Goal: Navigation & Orientation: Find specific page/section

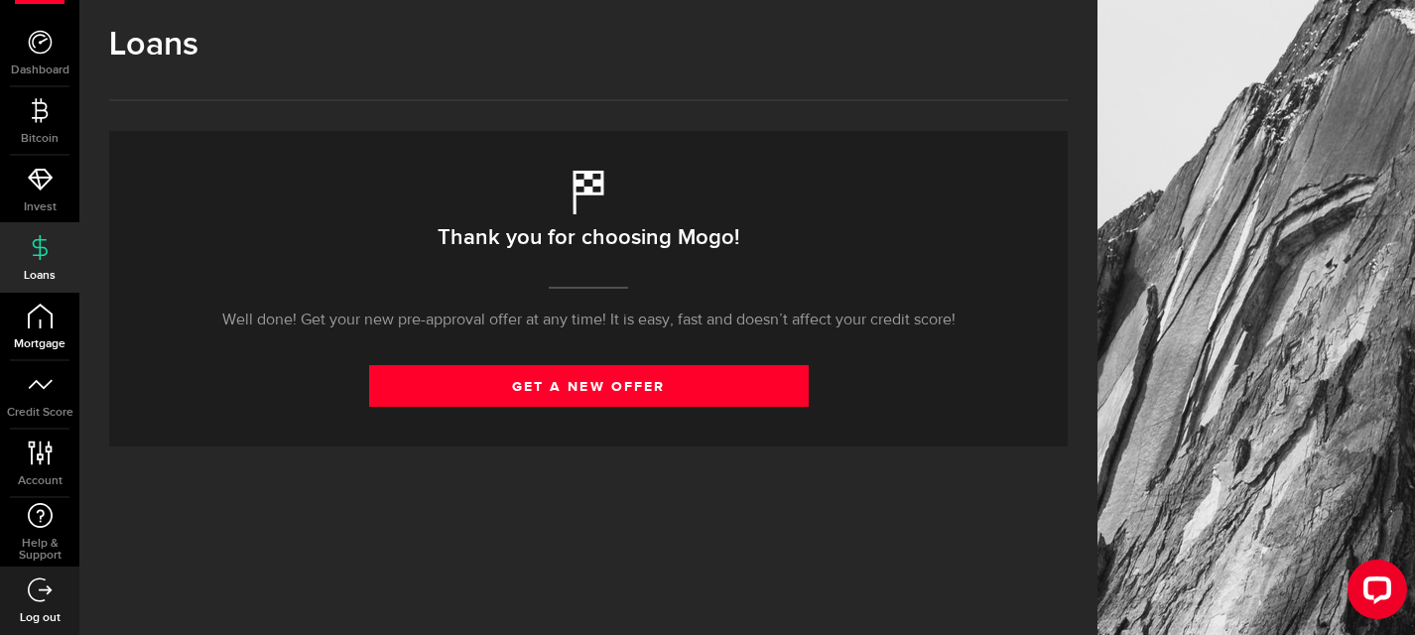
click at [42, 326] on icon at bounding box center [40, 316] width 25 height 25
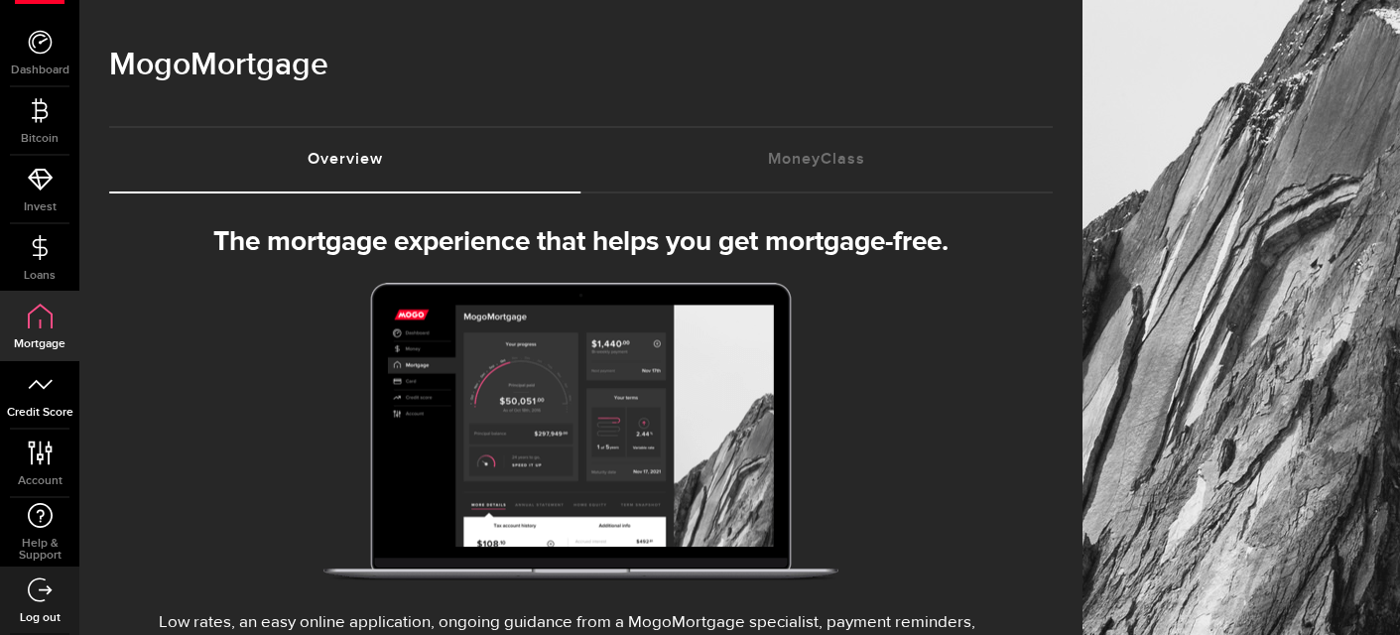
select select "3knYdhfXw4iYoq2m0WGQES"
click at [45, 393] on icon at bounding box center [40, 384] width 25 height 25
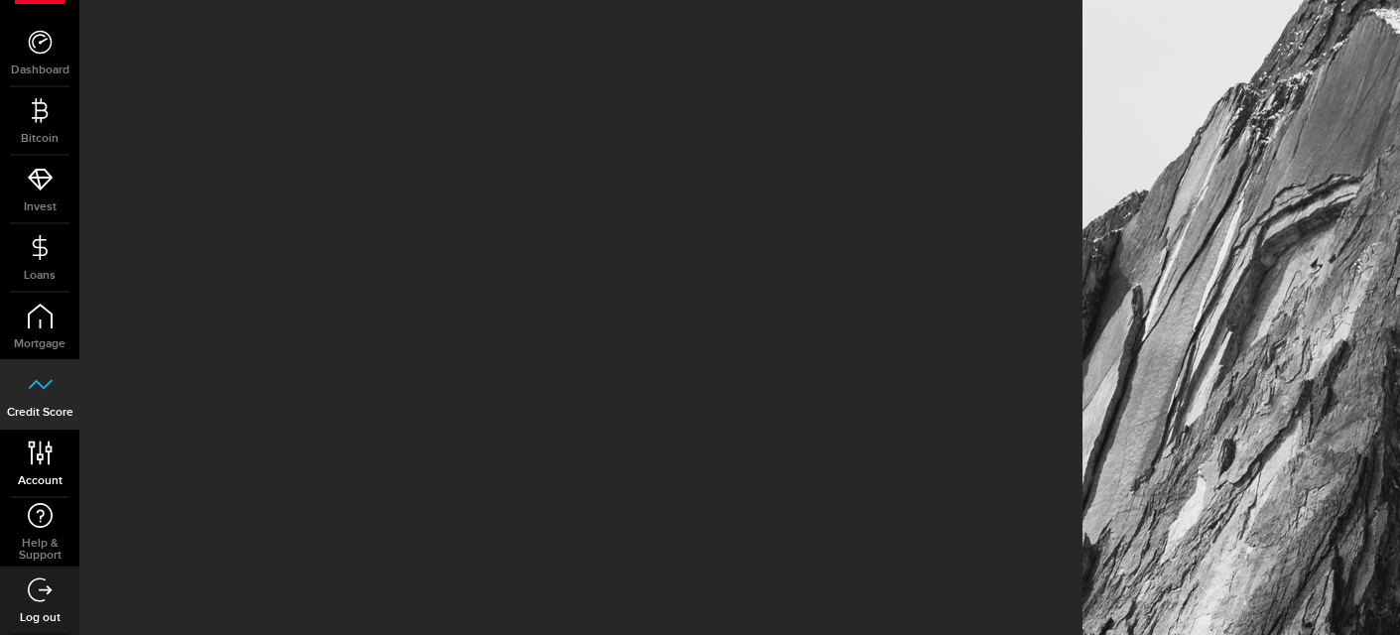
click at [54, 457] on link "Account Compte" at bounding box center [39, 463] width 79 height 67
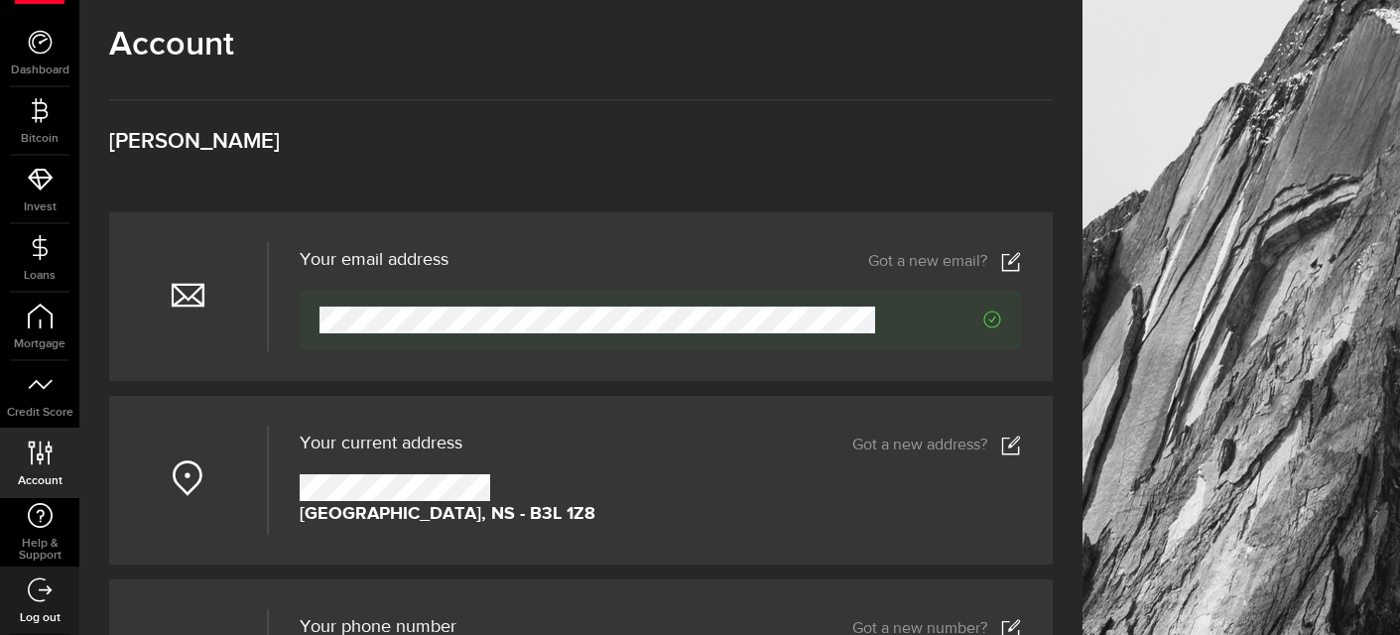
click at [742, 175] on div "Account Compte [PERSON_NAME]" at bounding box center [581, 119] width 944 height 188
click at [57, 135] on span "Bitcoin" at bounding box center [39, 139] width 79 height 12
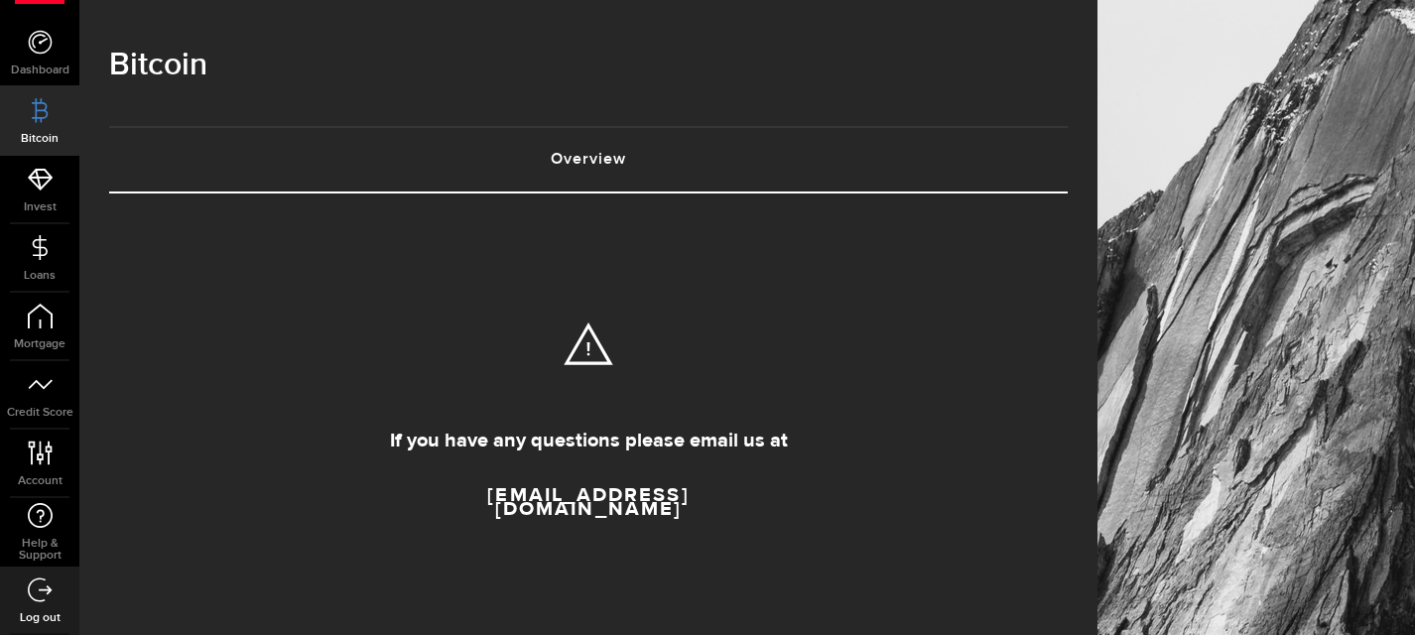
click at [593, 372] on icon at bounding box center [588, 344] width 69 height 63
drag, startPoint x: 468, startPoint y: 500, endPoint x: 683, endPoint y: 494, distance: 214.4
click at [683, 494] on link "[EMAIL_ADDRESS][DOMAIN_NAME]" at bounding box center [588, 501] width 327 height 56
click at [40, 190] on icon at bounding box center [40, 179] width 25 height 25
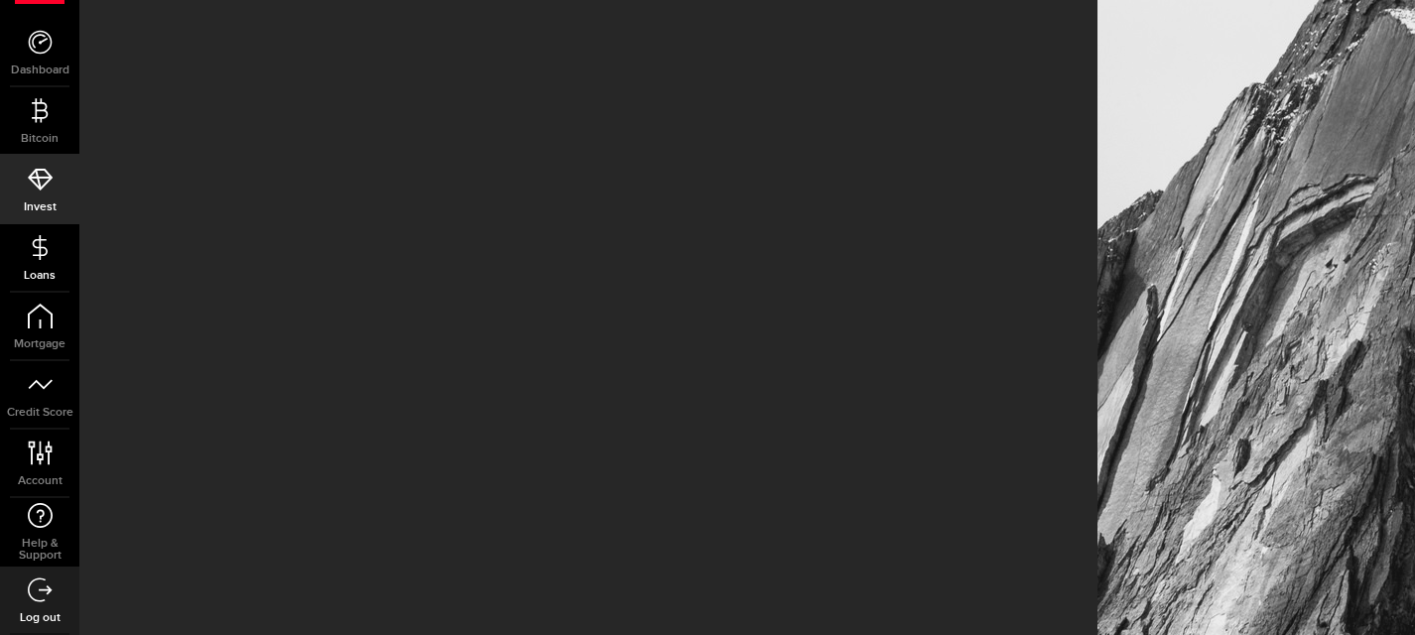
click at [38, 282] on span "Loans" at bounding box center [39, 276] width 79 height 12
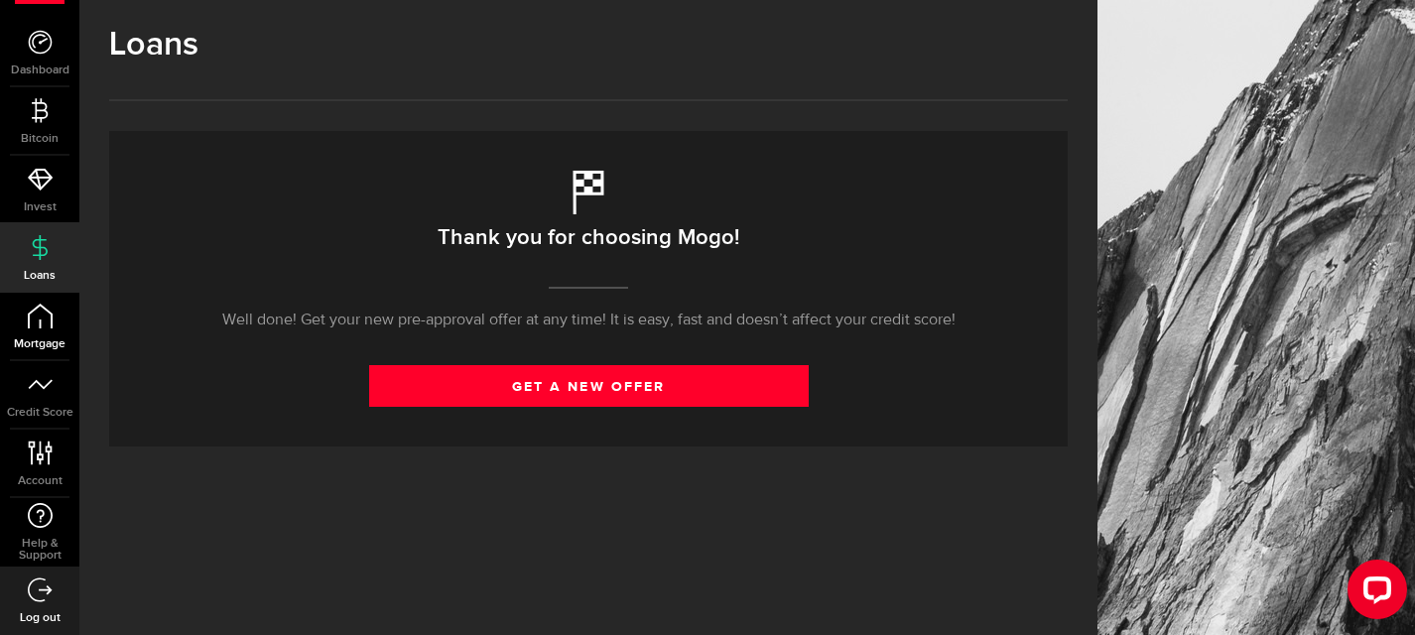
click at [39, 338] on span "Mortgage" at bounding box center [39, 344] width 79 height 12
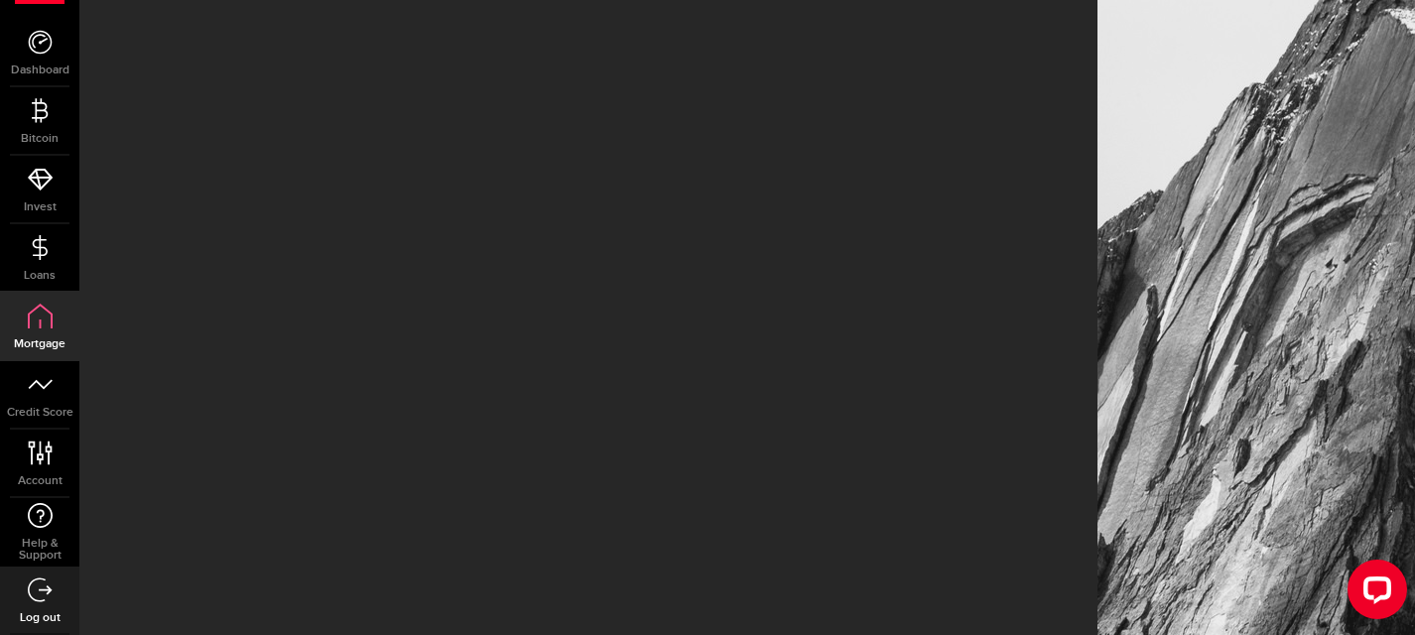
select select "3knYdhfXw4iYoq2m0WGQES"
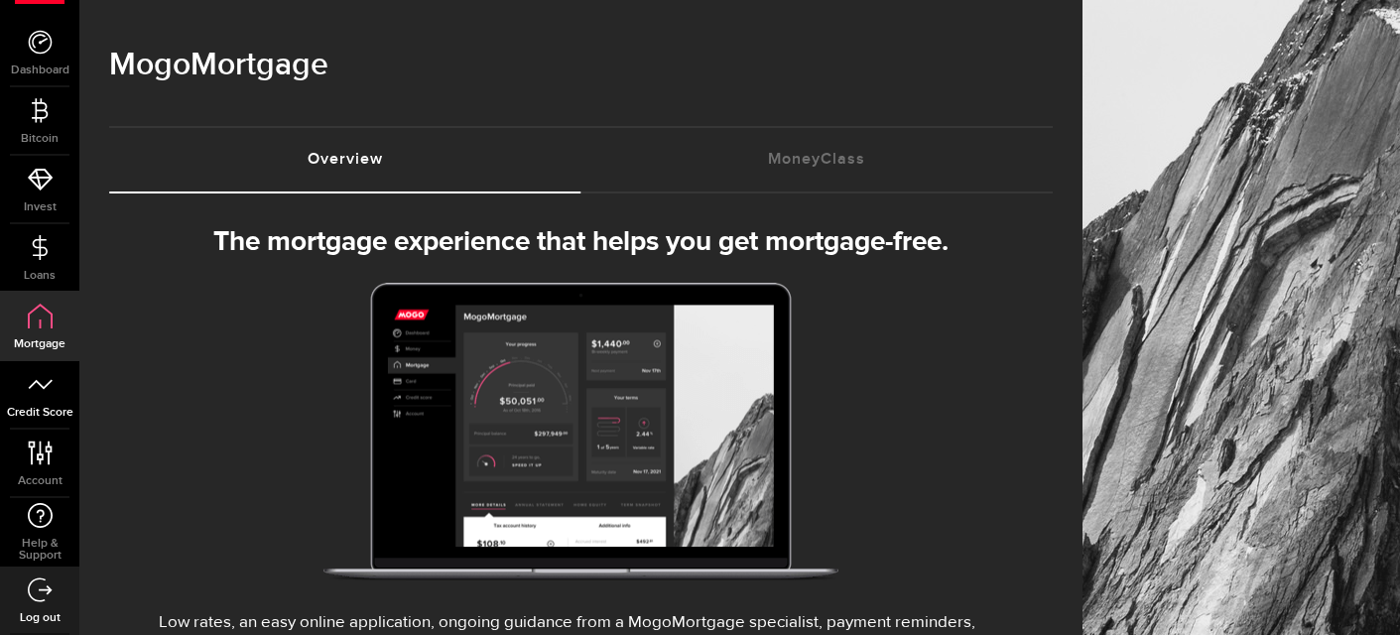
click at [45, 398] on link "Credit Score" at bounding box center [39, 394] width 79 height 67
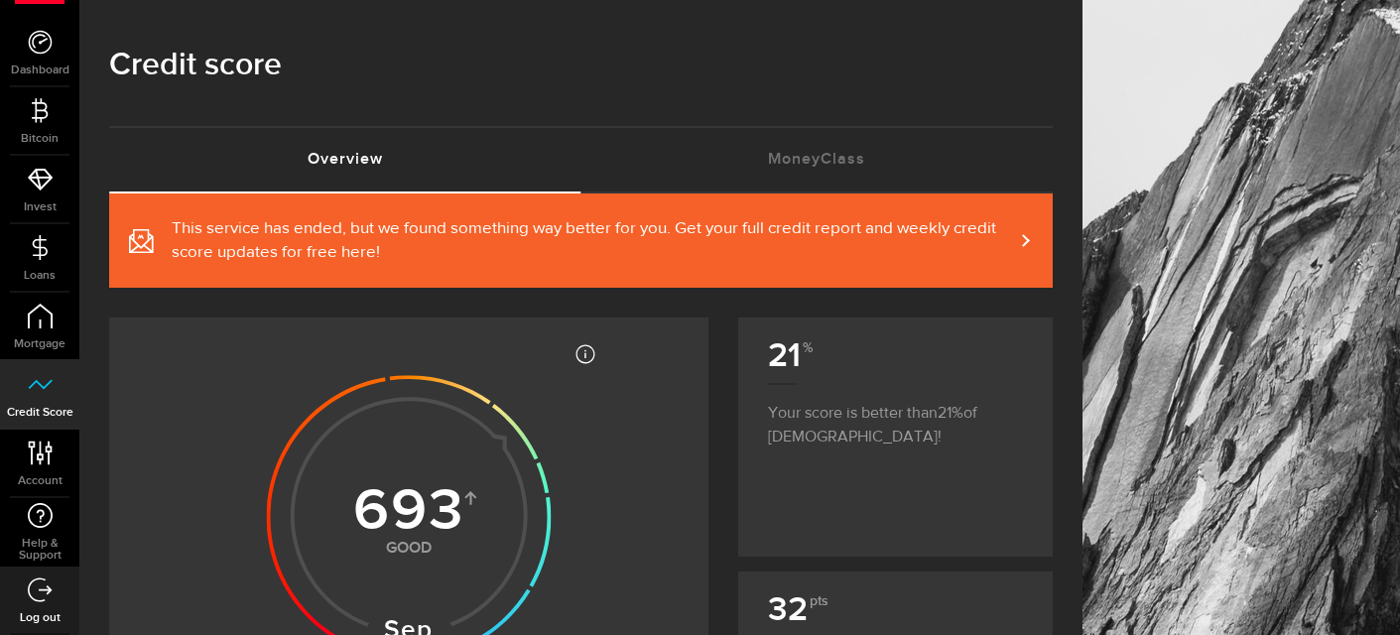
click at [879, 416] on p "Your score is better than 21 of [DEMOGRAPHIC_DATA]!" at bounding box center [895, 416] width 255 height 66
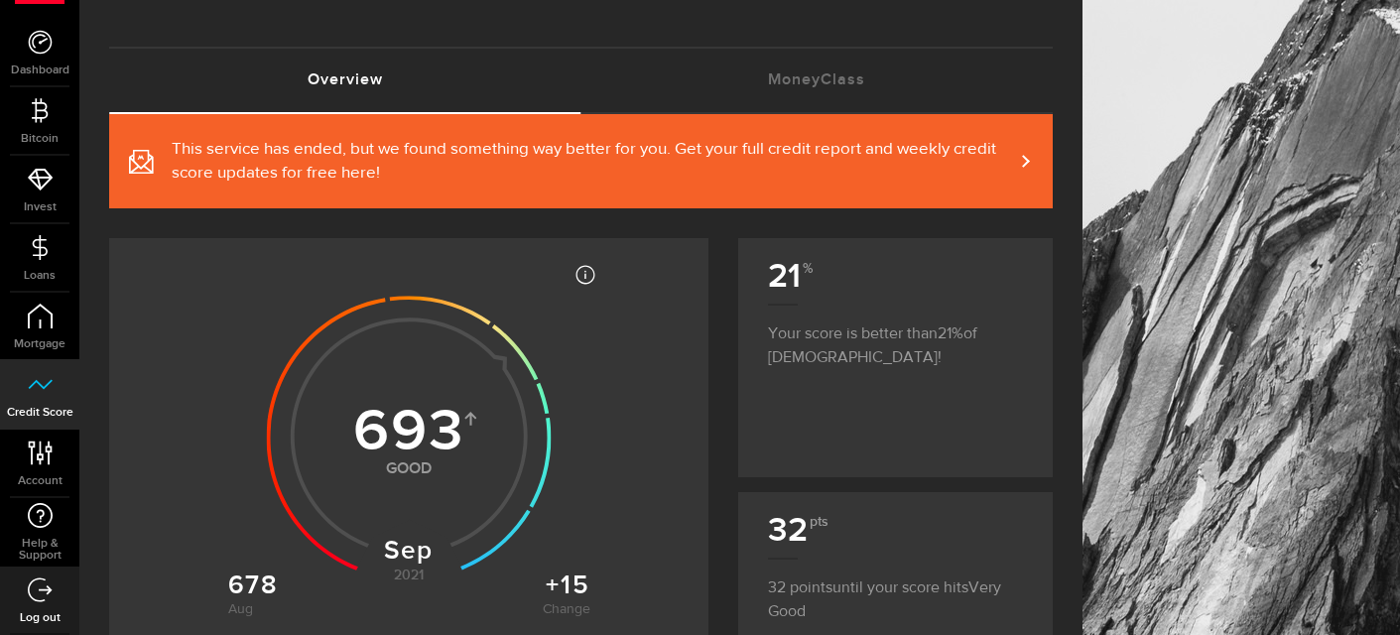
scroll to position [119, 0]
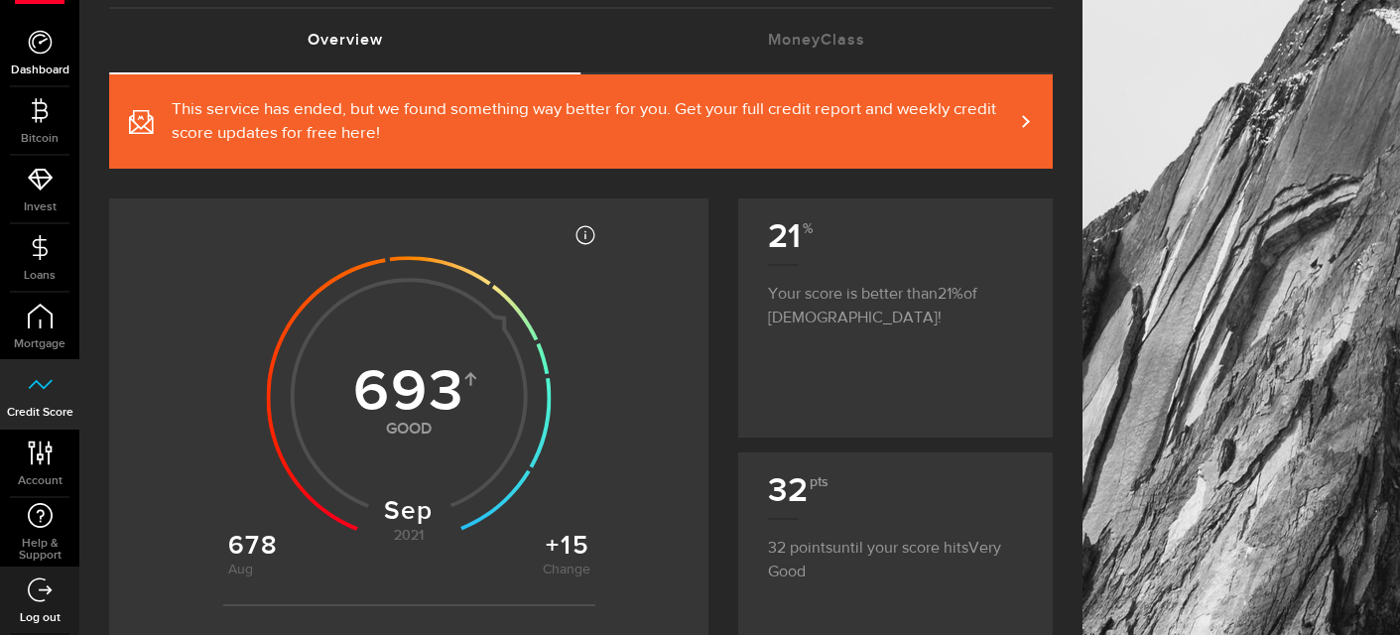
click at [46, 52] on icon at bounding box center [40, 42] width 25 height 25
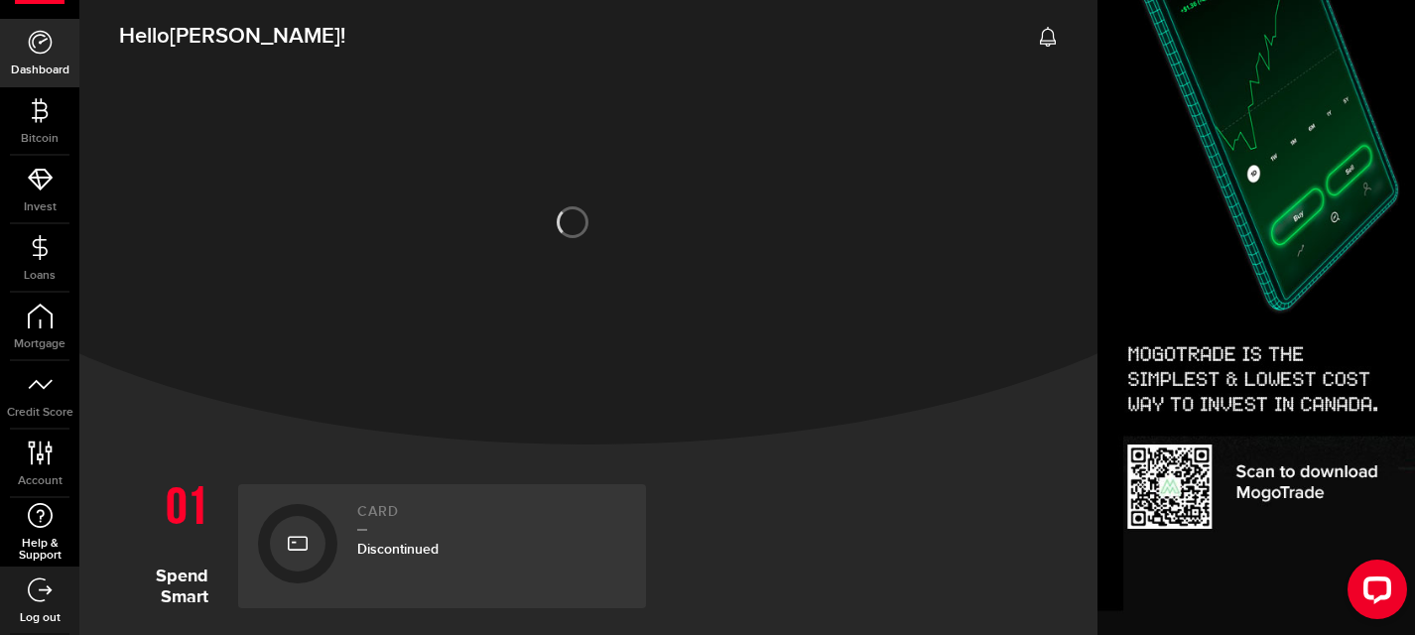
click at [38, 539] on span "Help & Support" at bounding box center [39, 550] width 79 height 24
